Goal: Understand process/instructions: Learn about a topic

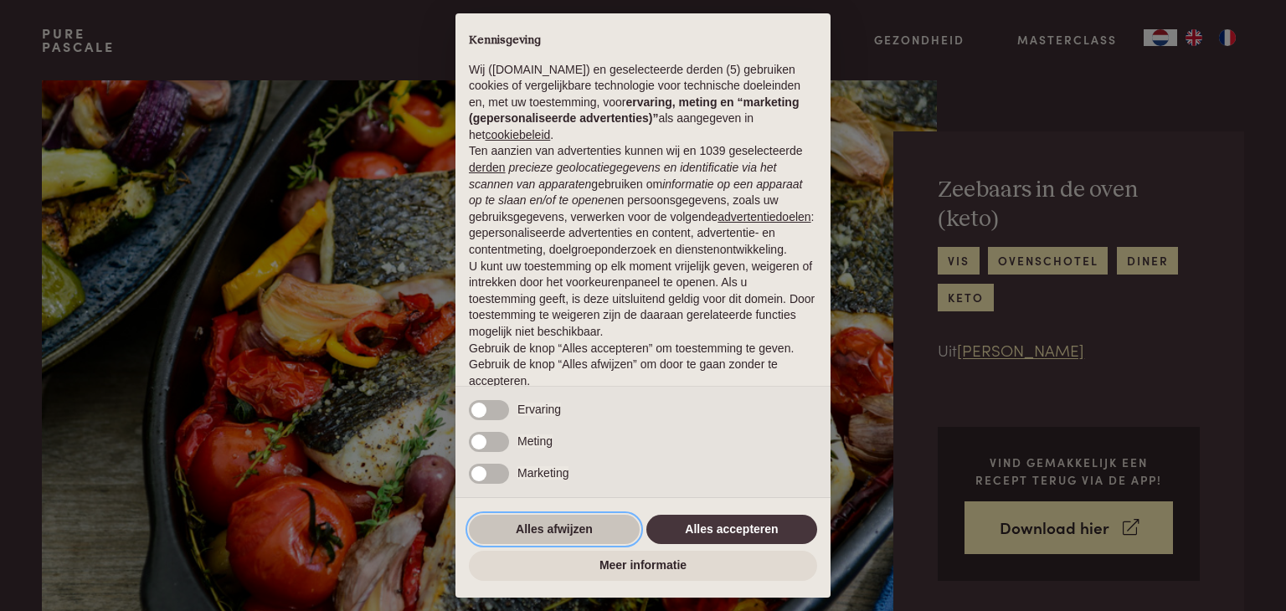
click at [563, 531] on button "Alles afwijzen" at bounding box center [554, 530] width 171 height 30
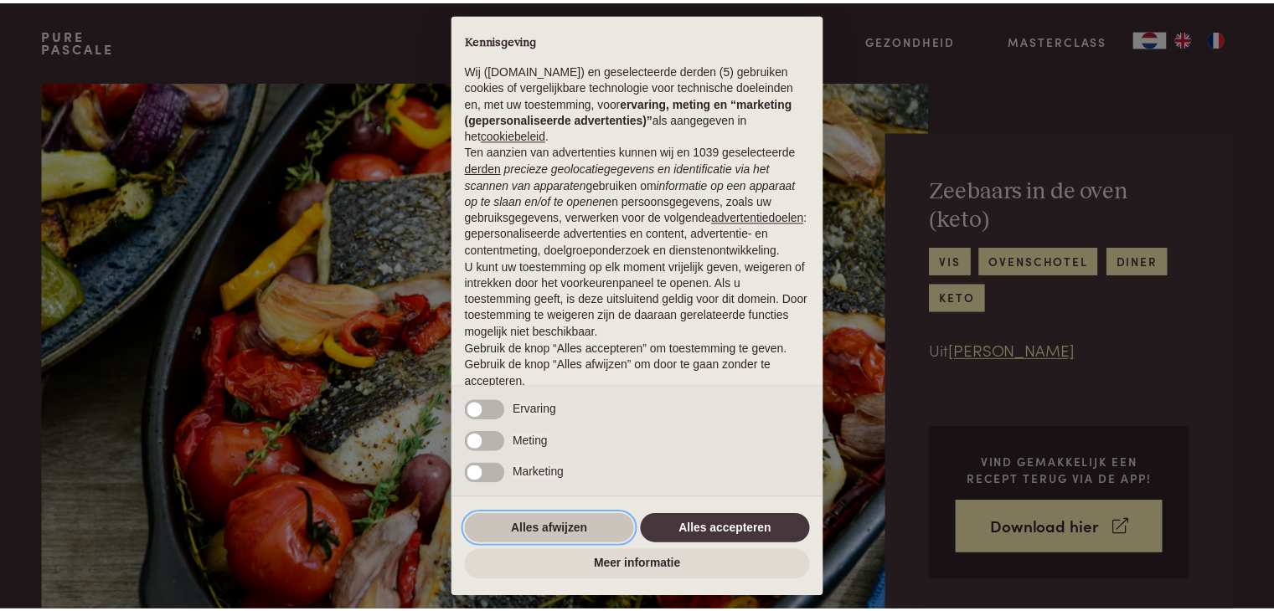
scroll to position [62, 0]
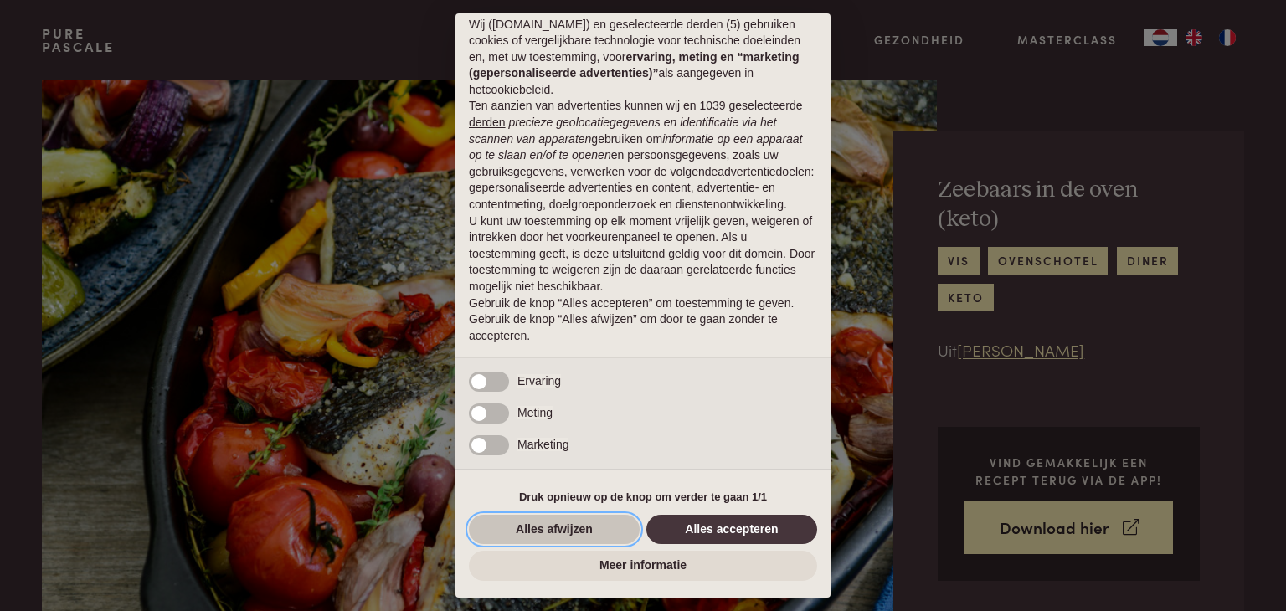
click at [568, 523] on button "Alles afwijzen" at bounding box center [554, 530] width 171 height 30
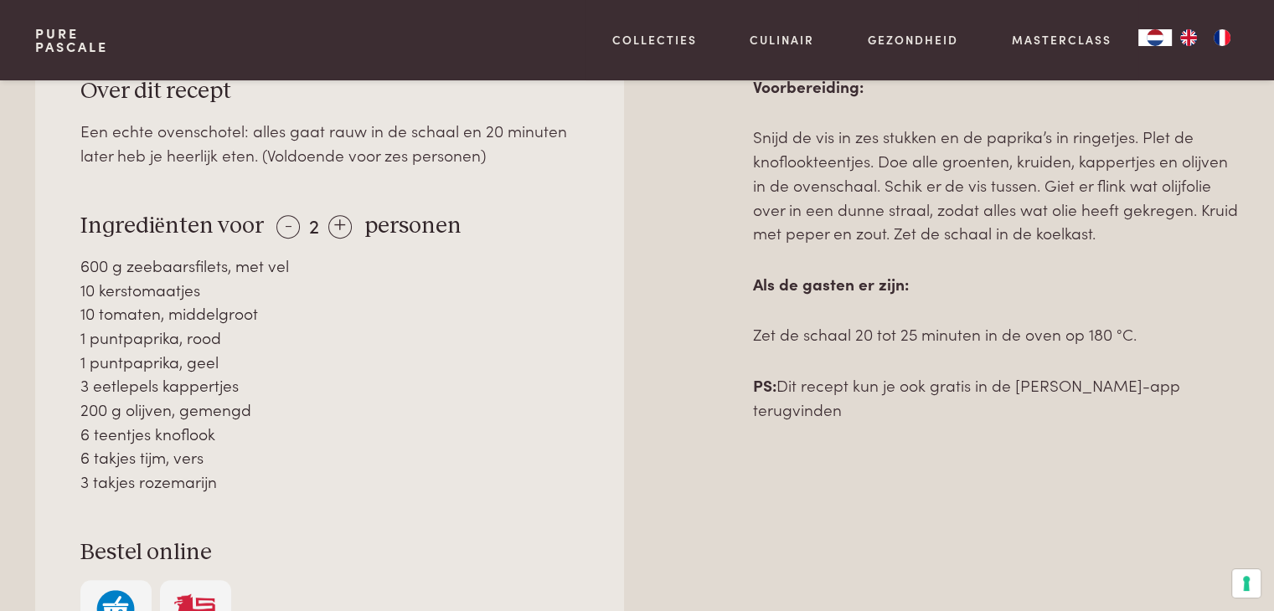
scroll to position [800, 0]
click at [342, 222] on div "+" at bounding box center [339, 228] width 23 height 23
click at [288, 219] on div "-" at bounding box center [287, 228] width 23 height 23
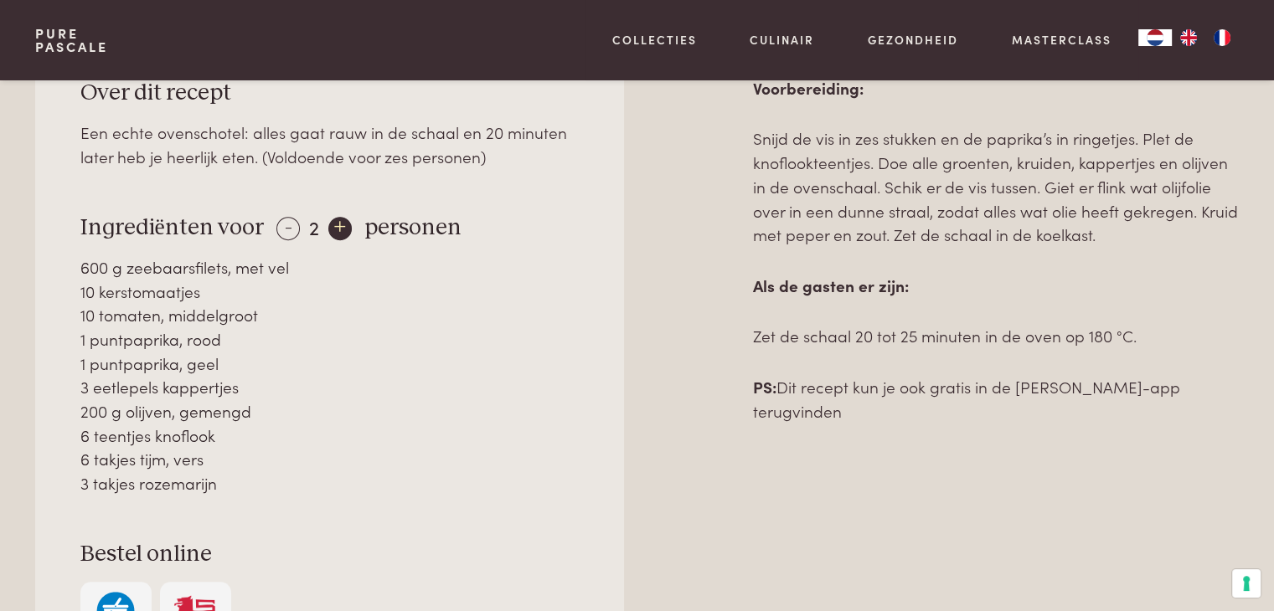
click at [335, 217] on div "+" at bounding box center [339, 228] width 23 height 23
click at [335, 217] on div "+" at bounding box center [340, 228] width 23 height 23
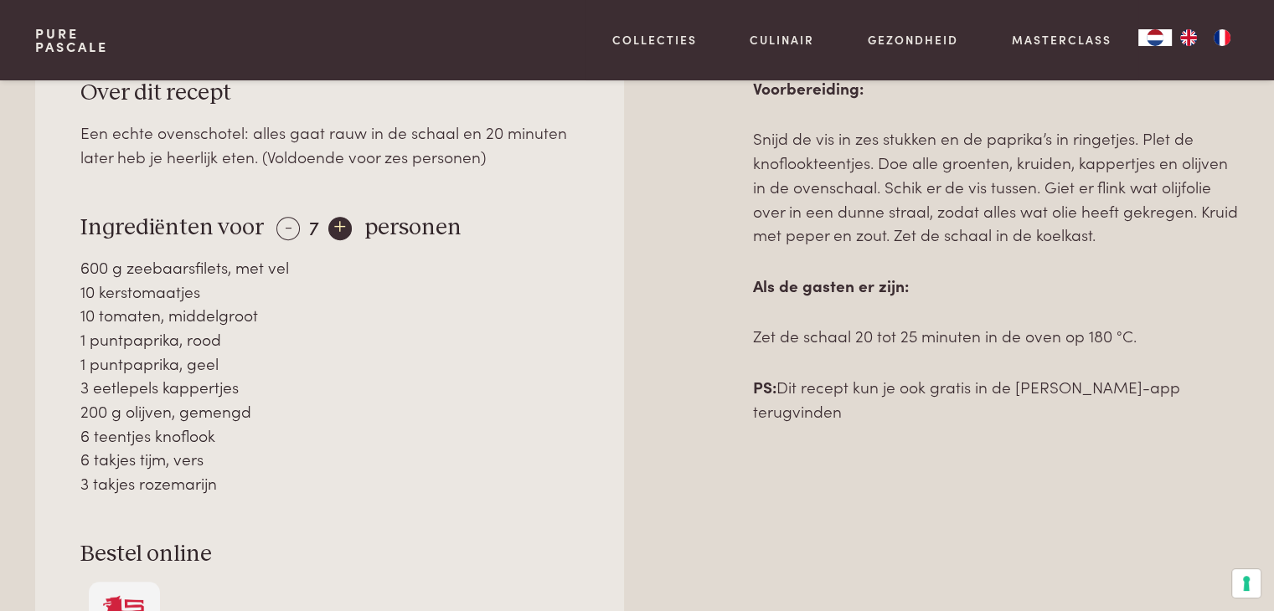
click at [335, 217] on div "+" at bounding box center [339, 228] width 23 height 23
click at [335, 217] on div "+" at bounding box center [341, 228] width 23 height 23
click at [335, 215] on div "- 9 +" at bounding box center [314, 226] width 76 height 24
click at [288, 217] on div "-" at bounding box center [287, 228] width 23 height 23
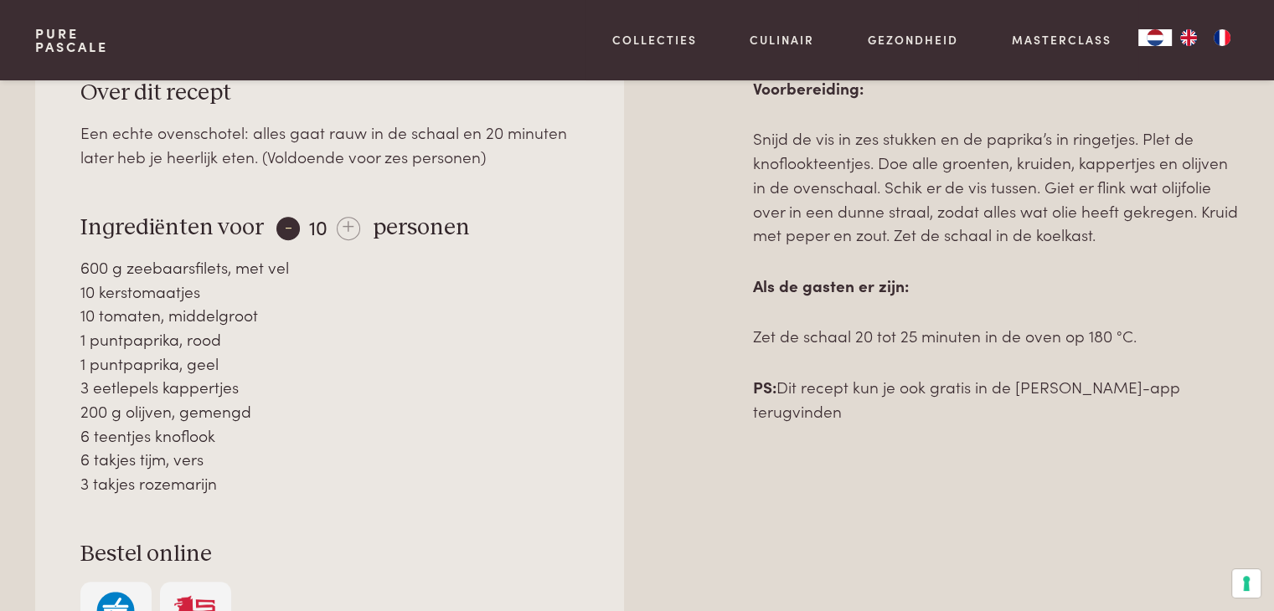
click at [288, 217] on div "-" at bounding box center [287, 228] width 23 height 23
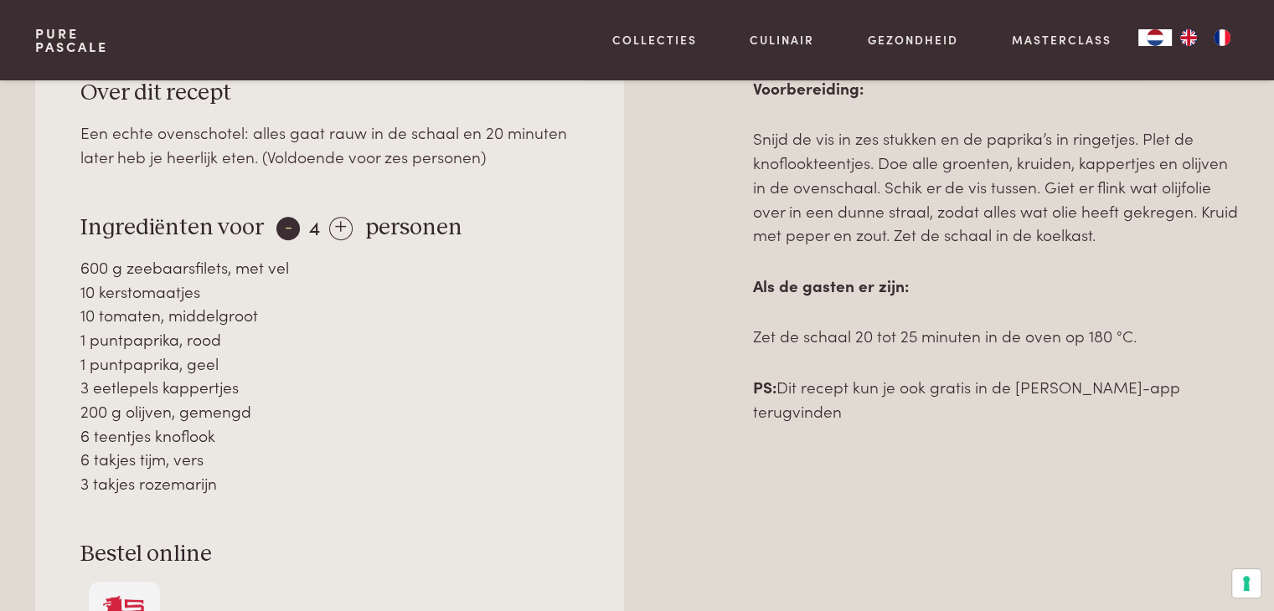
click at [288, 217] on div "-" at bounding box center [287, 228] width 23 height 23
click at [288, 214] on div "- 1 +" at bounding box center [311, 226] width 71 height 24
